Goal: Task Accomplishment & Management: Use online tool/utility

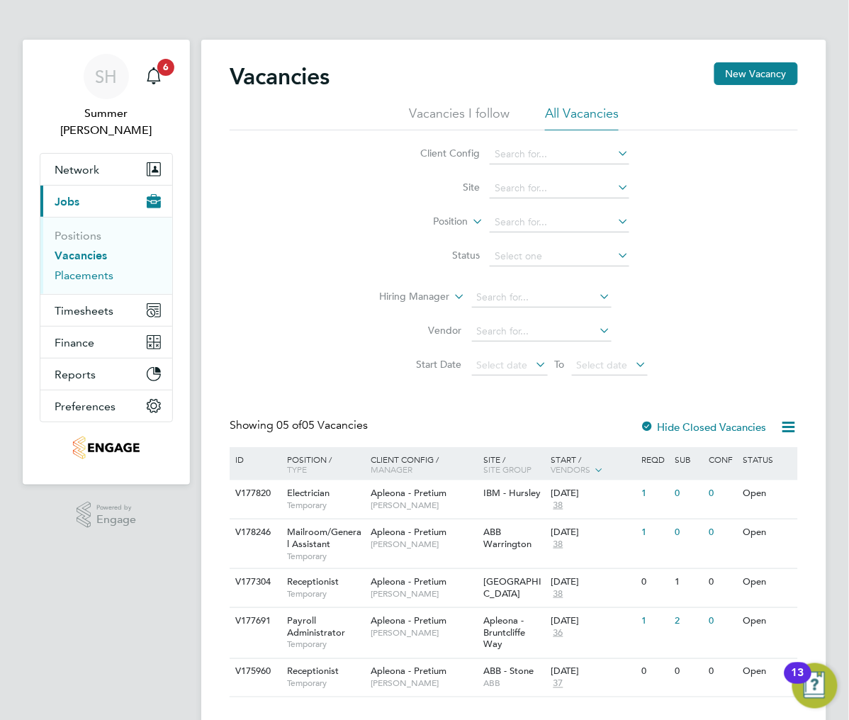
click at [91, 269] on link "Placements" at bounding box center [84, 275] width 59 height 13
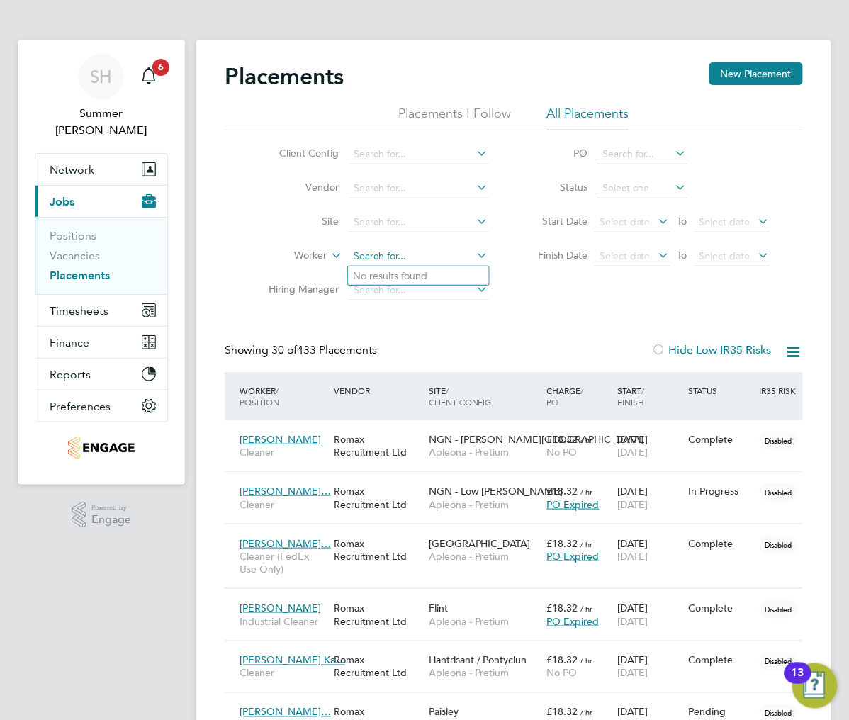
click at [376, 256] on input at bounding box center [419, 257] width 140 height 20
click at [387, 225] on input at bounding box center [419, 223] width 140 height 20
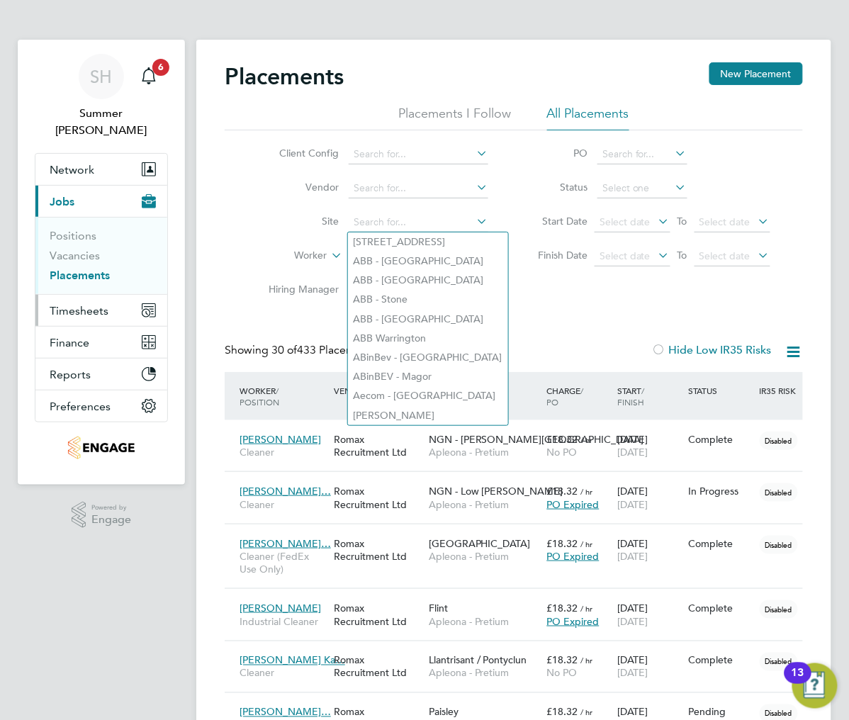
click at [132, 295] on button "Timesheets" at bounding box center [101, 310] width 132 height 31
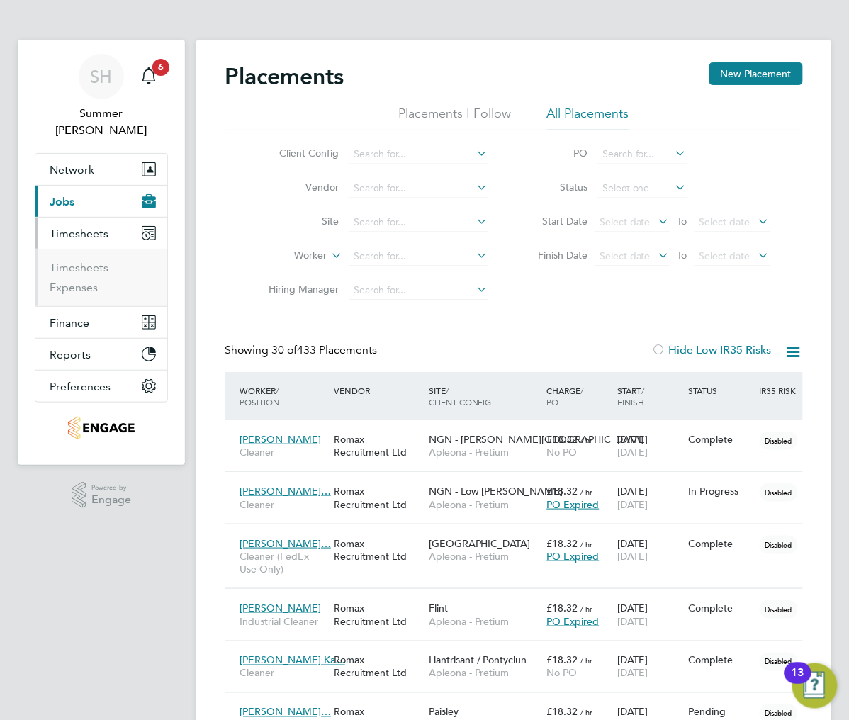
click at [102, 193] on button "Current page: Jobs" at bounding box center [101, 201] width 132 height 31
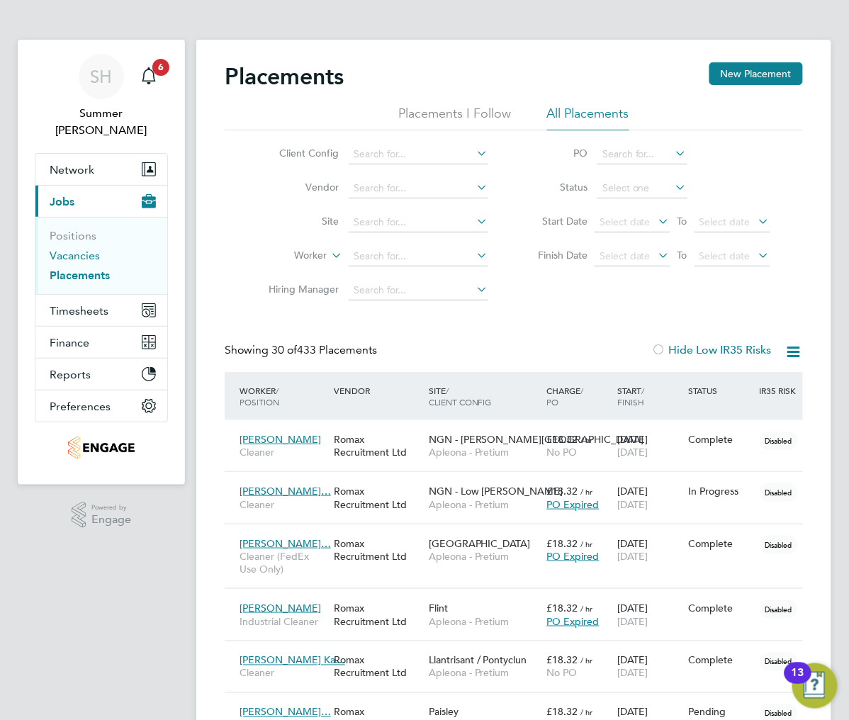
click at [82, 249] on link "Vacancies" at bounding box center [75, 255] width 50 height 13
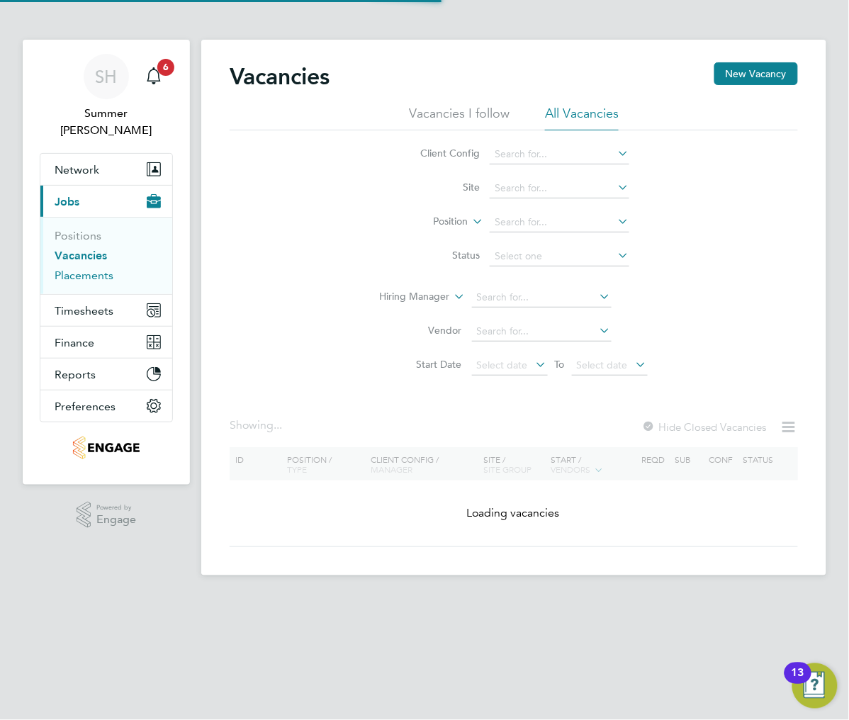
click at [78, 269] on link "Placements" at bounding box center [84, 275] width 59 height 13
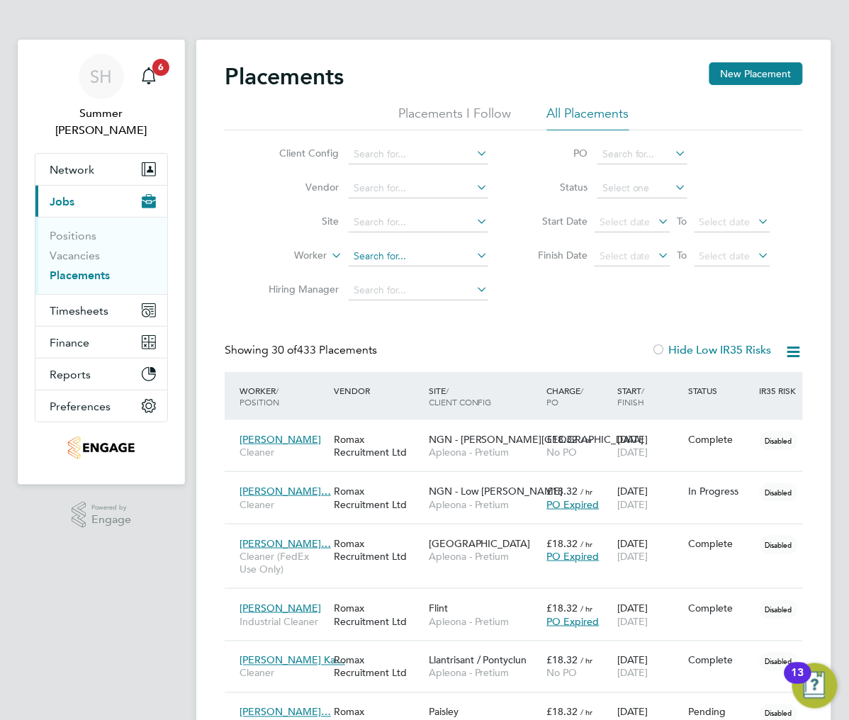
click at [378, 251] on input at bounding box center [419, 257] width 140 height 20
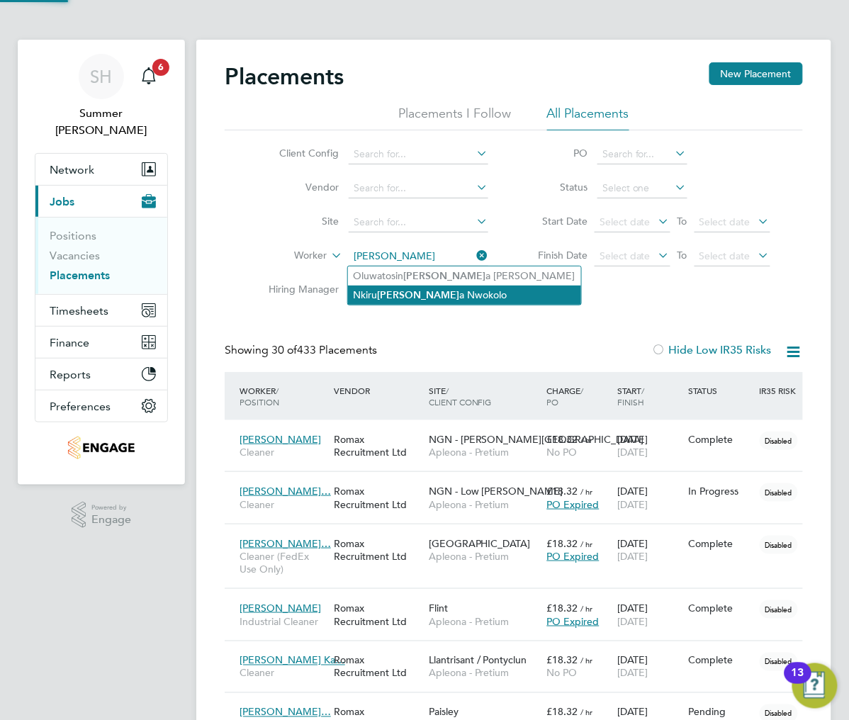
click at [407, 298] on li "Nkiru Stell a Nwokolo" at bounding box center [464, 295] width 233 height 19
type input "Nkiru Stella Nwokolo"
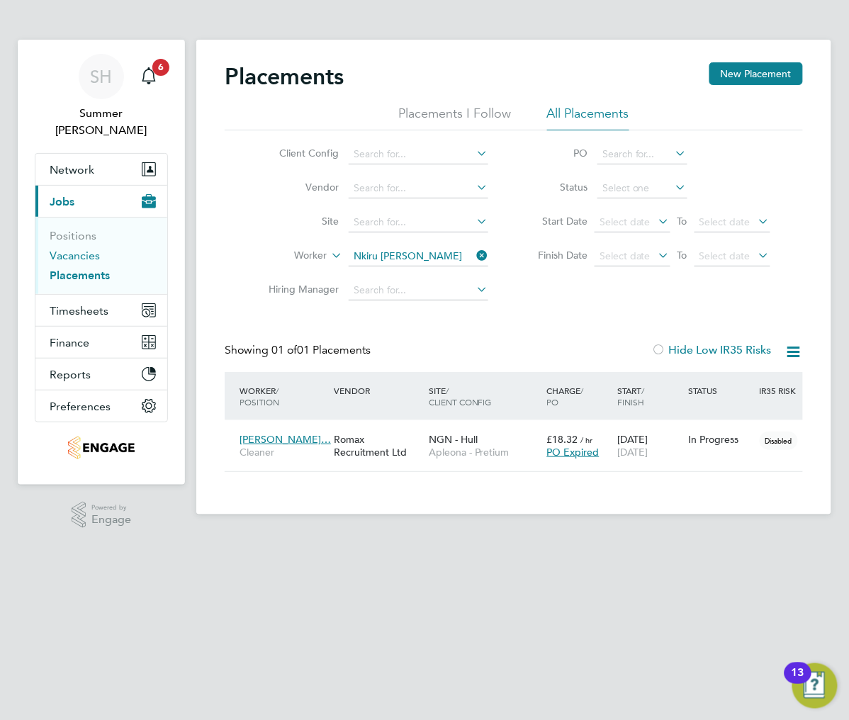
click at [86, 249] on link "Vacancies" at bounding box center [75, 255] width 50 height 13
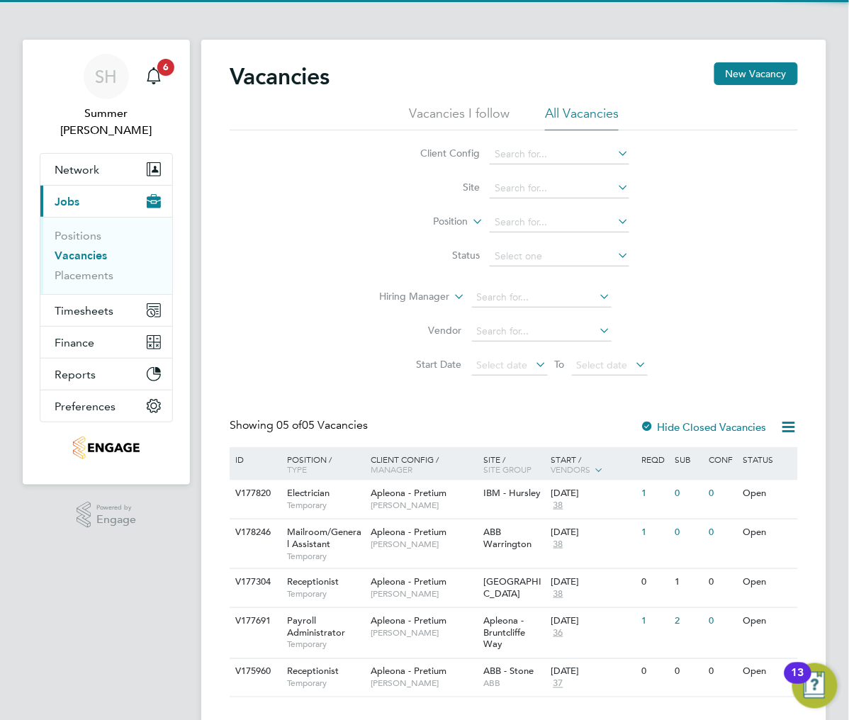
scroll to position [30, 0]
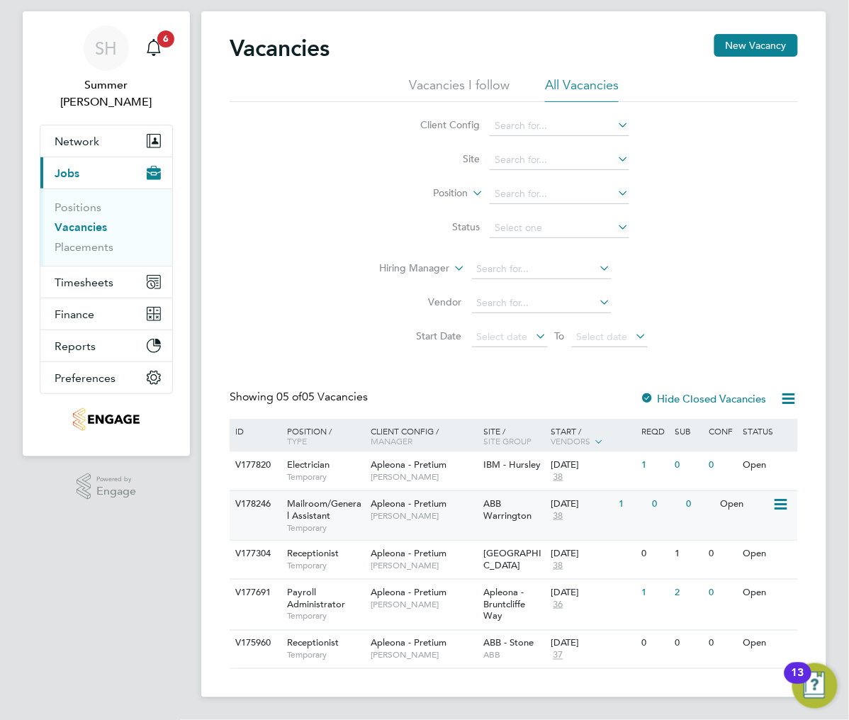
click at [522, 524] on div "ABB Warrington" at bounding box center [514, 510] width 68 height 38
click at [791, 395] on icon at bounding box center [789, 399] width 18 height 18
click at [721, 428] on li "Download vacancies report" at bounding box center [724, 432] width 144 height 20
click at [431, 519] on span "[PERSON_NAME]" at bounding box center [424, 515] width 106 height 11
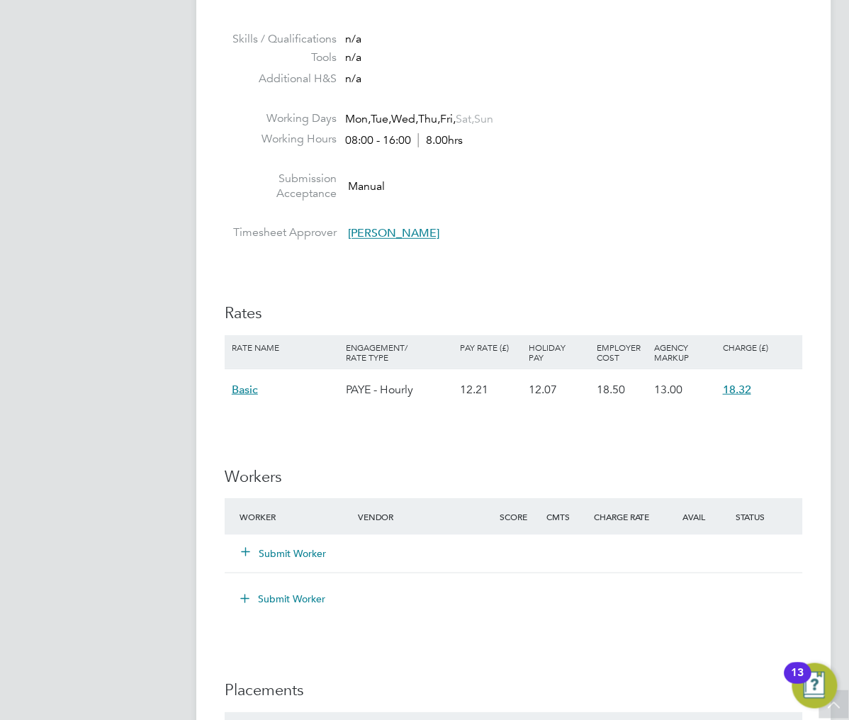
scroll to position [1134, 0]
